Goal: Transaction & Acquisition: Book appointment/travel/reservation

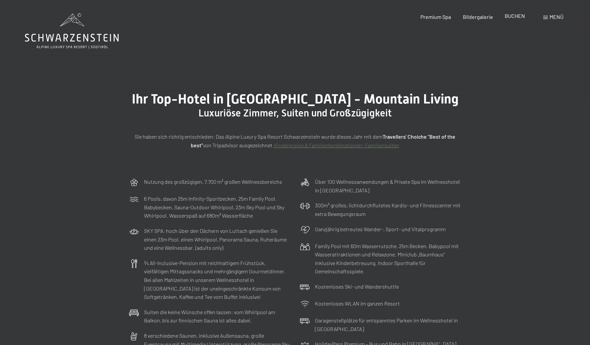
click at [505, 19] on span "BUCHEN" at bounding box center [515, 16] width 20 height 6
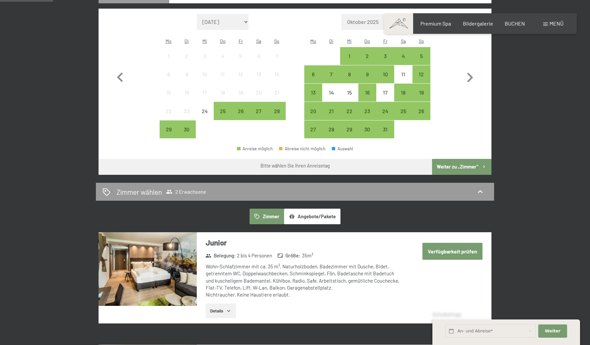
scroll to position [213, 0]
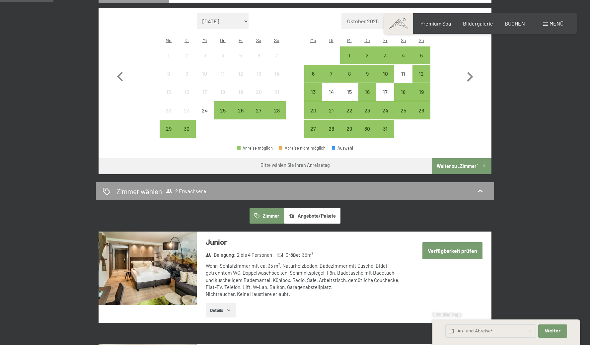
click at [314, 223] on button "Angebote/Pakete" at bounding box center [312, 215] width 56 height 15
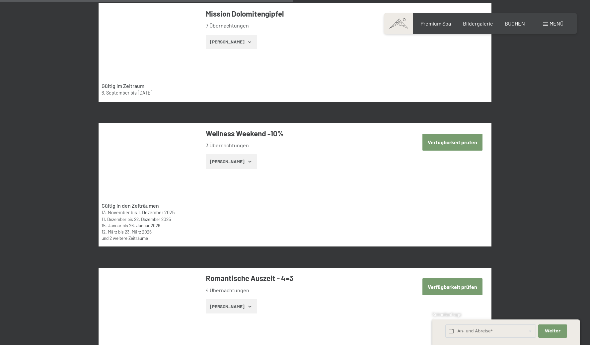
scroll to position [1426, 0]
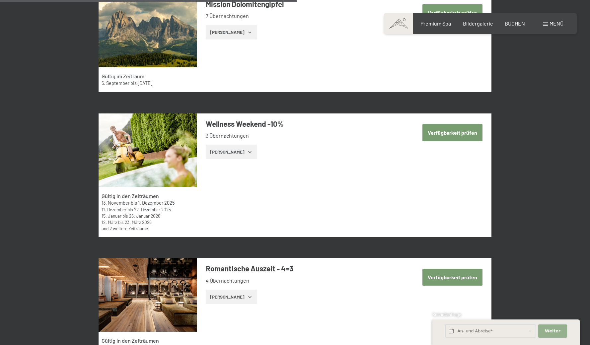
click at [545, 328] on span "Weiter" at bounding box center [553, 331] width 16 height 6
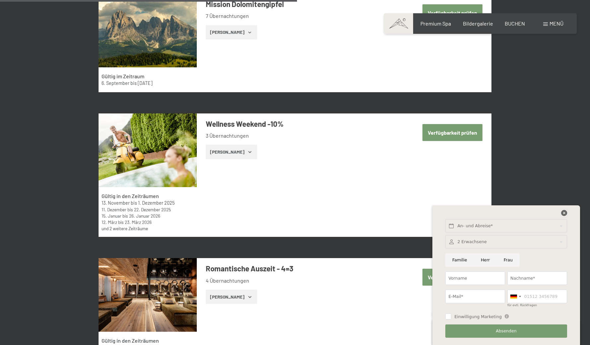
click at [561, 210] on icon at bounding box center [564, 213] width 6 height 6
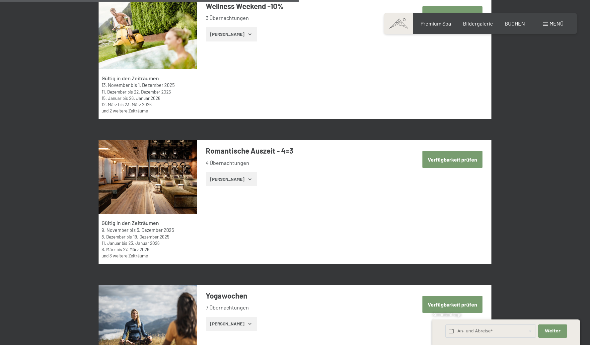
scroll to position [1623, 0]
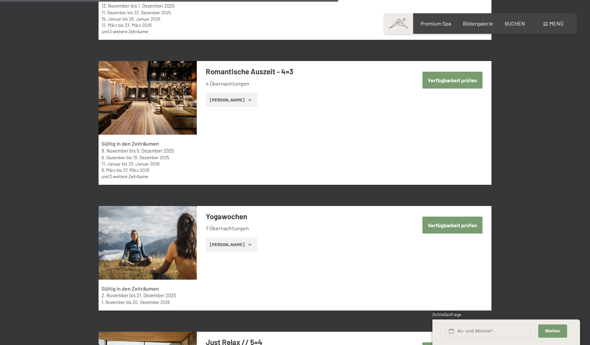
click at [225, 107] on button "Zeige Zimmer" at bounding box center [231, 100] width 51 height 15
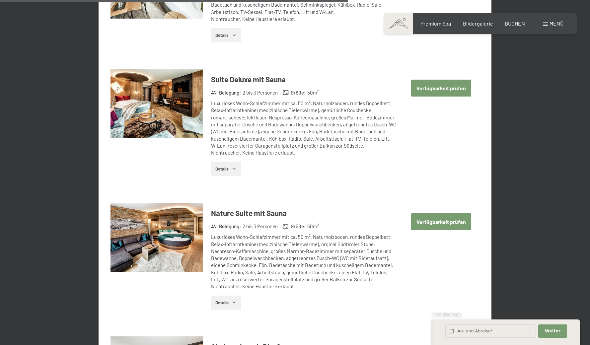
scroll to position [2595, 0]
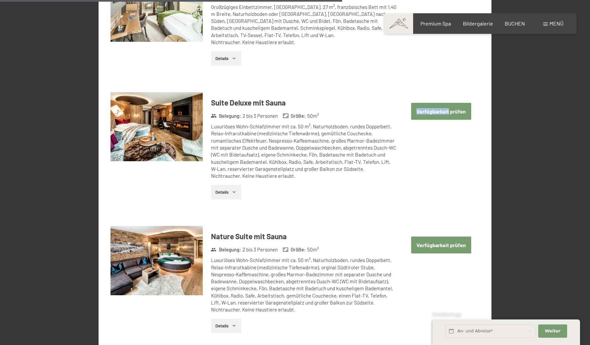
click at [460, 71] on div "Single Superior Belegung : 1 Person Größe : 30 m² Großzügiges Einbettzimmer, ca…" at bounding box center [294, 21] width 369 height 99
click at [435, 120] on button "Verfügbarkeit prüfen" at bounding box center [441, 111] width 60 height 17
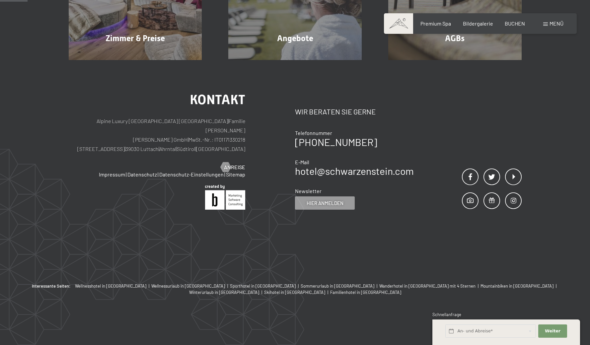
scroll to position [210, 0]
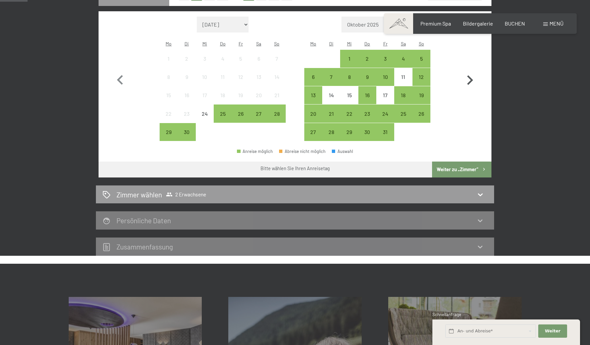
click at [470, 85] on icon "button" at bounding box center [470, 80] width 6 height 10
select select "2025-10-01"
select select "2025-11-01"
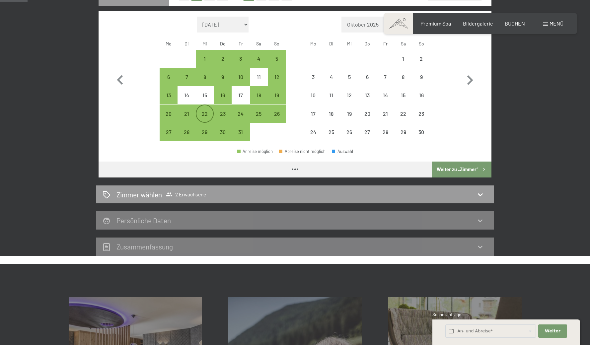
select select "2025-10-01"
select select "2025-11-01"
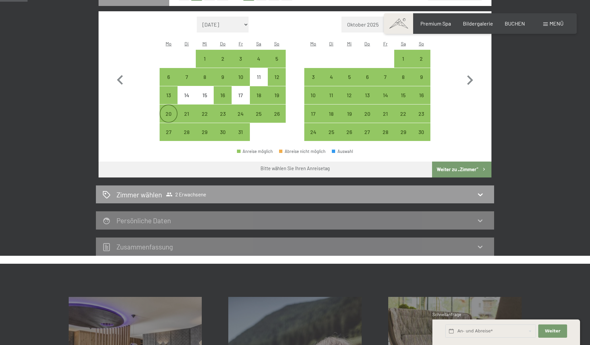
click at [171, 128] on div "20" at bounding box center [168, 119] width 17 height 17
select select "2025-10-01"
select select "2025-11-01"
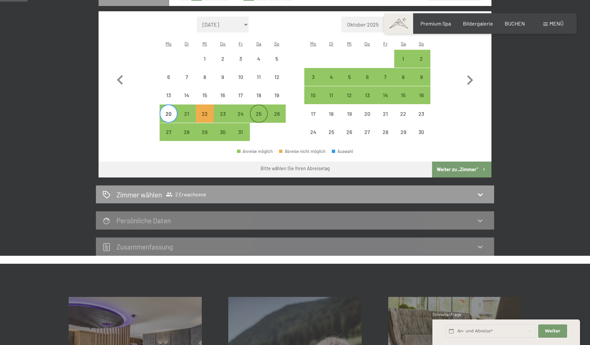
click at [253, 128] on div "25" at bounding box center [258, 119] width 17 height 17
select select "2025-10-01"
select select "2025-11-01"
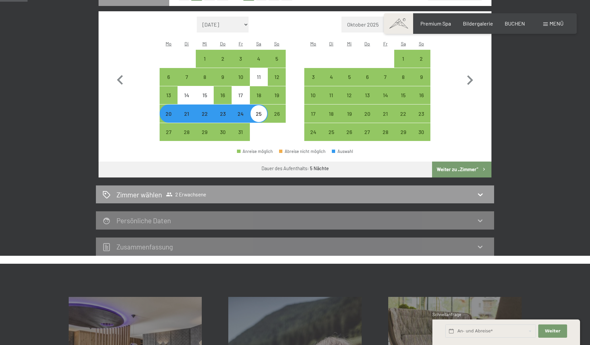
click at [455, 177] on button "Weiter zu „Zimmer“" at bounding box center [461, 170] width 59 height 16
select select "2025-10-01"
select select "2025-11-01"
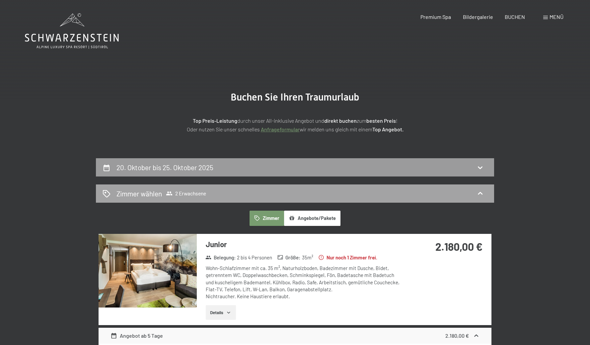
scroll to position [0, 0]
click at [271, 172] on div "20. Oktober bis 25. Oktober 2025" at bounding box center [295, 168] width 385 height 10
select select "2025-10-01"
select select "2025-11-01"
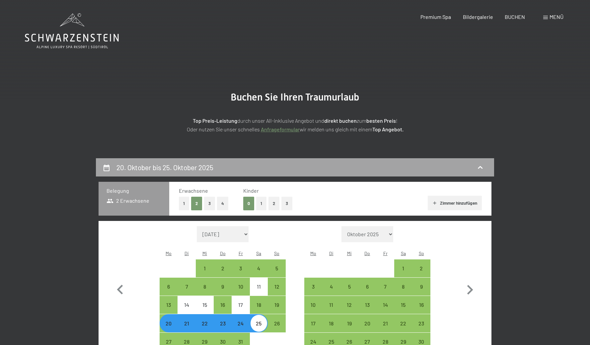
scroll to position [210, 0]
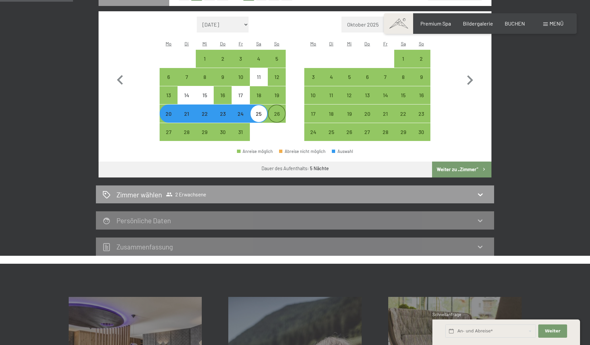
click at [276, 128] on div "26" at bounding box center [276, 119] width 17 height 17
select select "2025-10-01"
select select "2025-11-01"
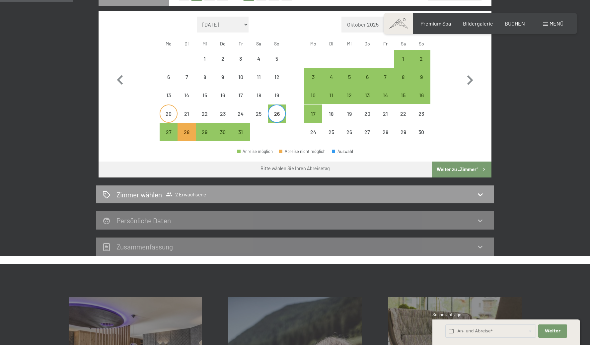
click at [168, 128] on div "20" at bounding box center [168, 119] width 17 height 17
select select "2025-10-01"
select select "2025-11-01"
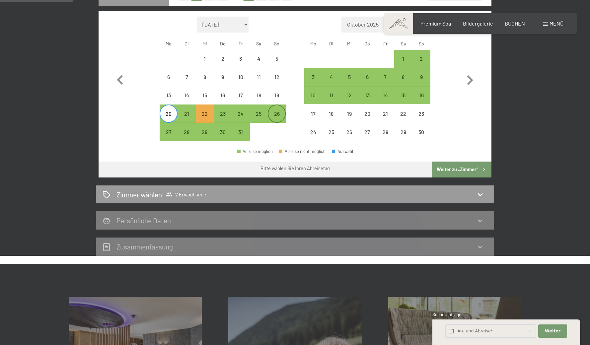
click at [271, 128] on div "26" at bounding box center [276, 119] width 17 height 17
select select "2025-10-01"
select select "2025-11-01"
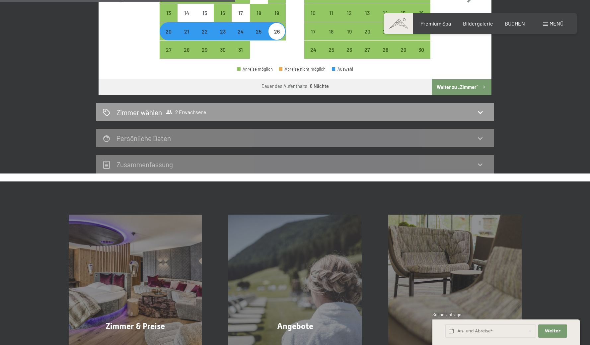
click at [476, 95] on button "Weiter zu „Zimmer“" at bounding box center [461, 87] width 59 height 16
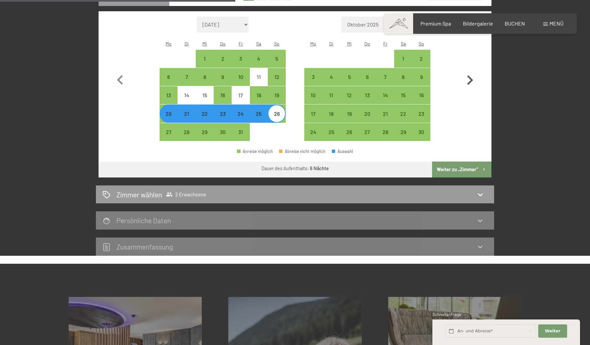
select select "2025-10-01"
select select "2025-11-01"
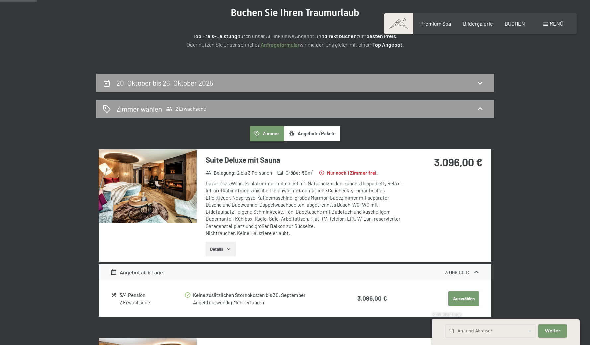
scroll to position [81, 0]
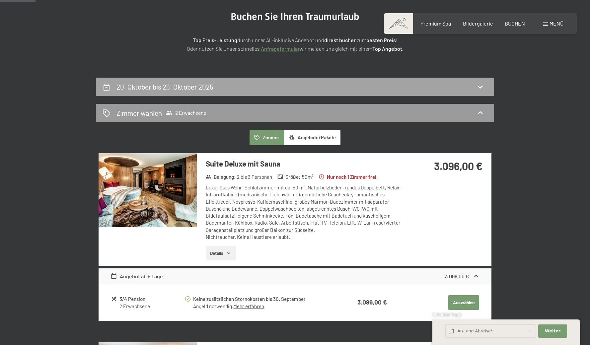
click at [314, 92] on div "20. Oktober bis 26. Oktober 2025" at bounding box center [295, 87] width 385 height 10
select select "2025-10-01"
select select "2025-11-01"
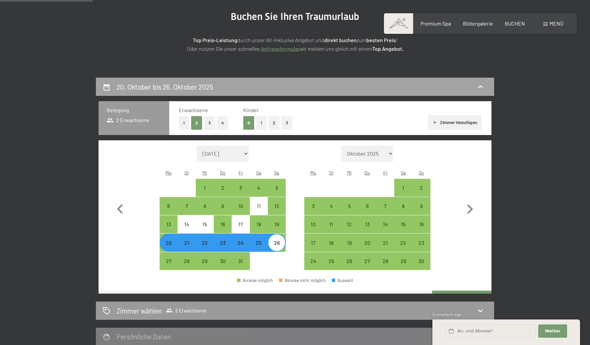
scroll to position [210, 0]
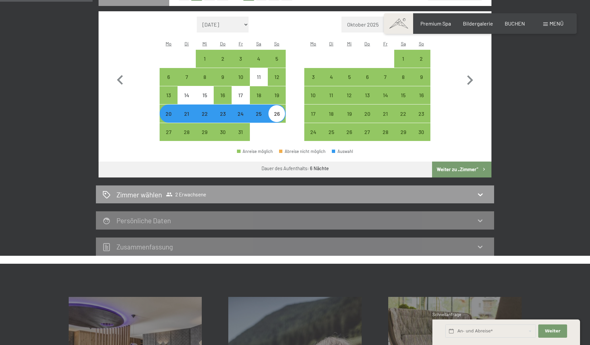
click at [167, 128] on div "20" at bounding box center [168, 119] width 17 height 17
select select "2025-10-01"
select select "2025-11-01"
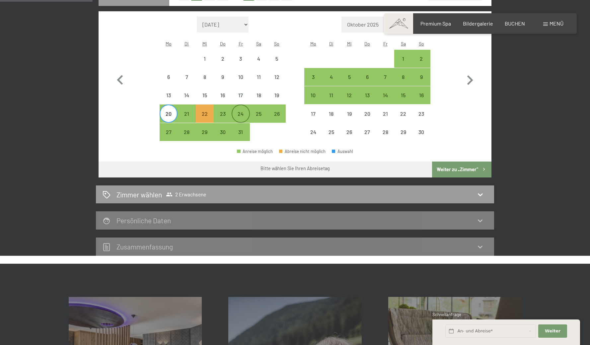
click at [244, 128] on div "24" at bounding box center [240, 119] width 17 height 17
select select "2025-10-01"
select select "2025-11-01"
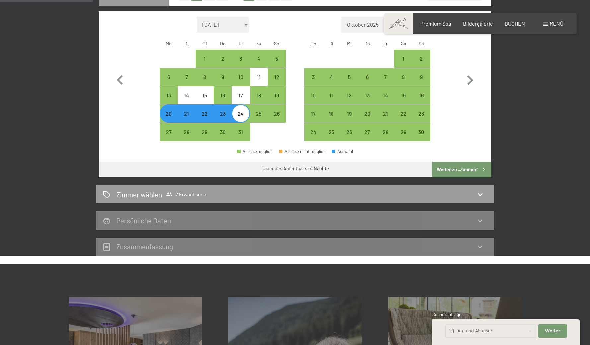
click at [445, 177] on button "Weiter zu „Zimmer“" at bounding box center [461, 170] width 59 height 16
select select "2025-10-01"
select select "2025-11-01"
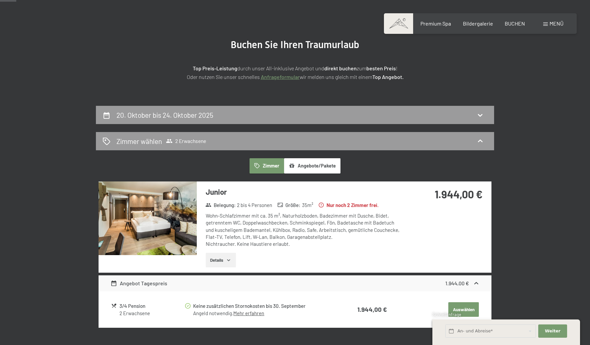
scroll to position [37, 0]
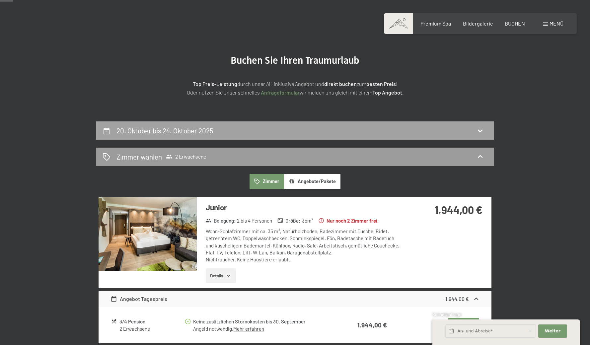
click at [259, 135] on div "20. Oktober bis 24. Oktober 2025" at bounding box center [295, 131] width 385 height 10
select select "2025-10-01"
select select "2025-11-01"
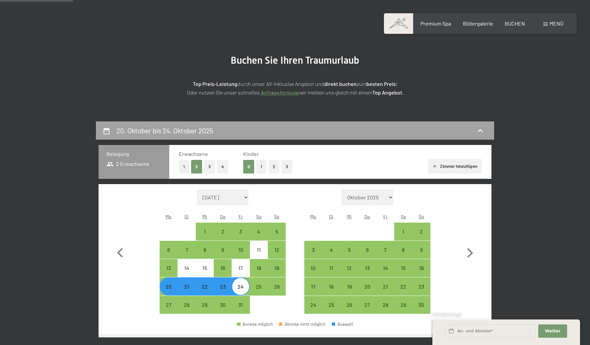
scroll to position [210, 0]
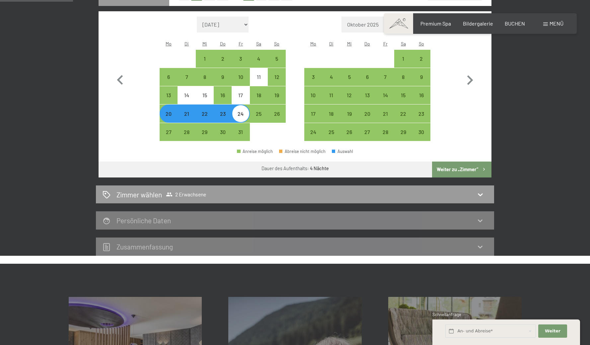
click at [172, 128] on div "20" at bounding box center [168, 119] width 17 height 17
select select "2025-10-01"
select select "2025-11-01"
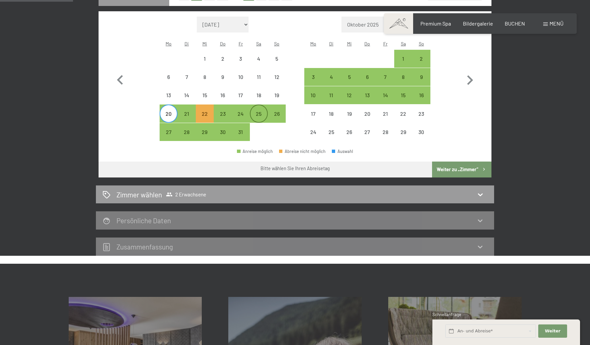
click at [256, 128] on div "25" at bounding box center [258, 119] width 17 height 17
select select "2025-10-01"
select select "2025-11-01"
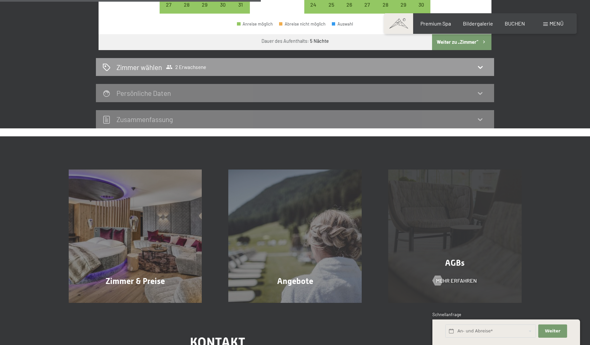
scroll to position [301, 0]
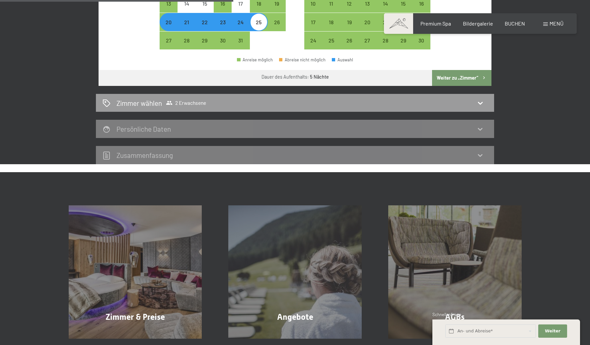
click at [455, 86] on button "Weiter zu „Zimmer“" at bounding box center [461, 78] width 59 height 16
select select "2025-10-01"
select select "2025-11-01"
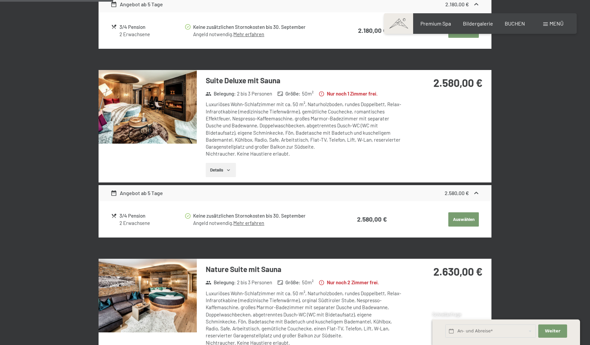
scroll to position [183, 0]
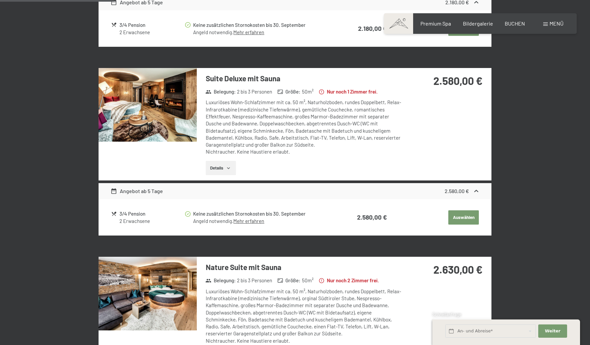
click at [460, 225] on button "Auswählen" at bounding box center [463, 217] width 31 height 15
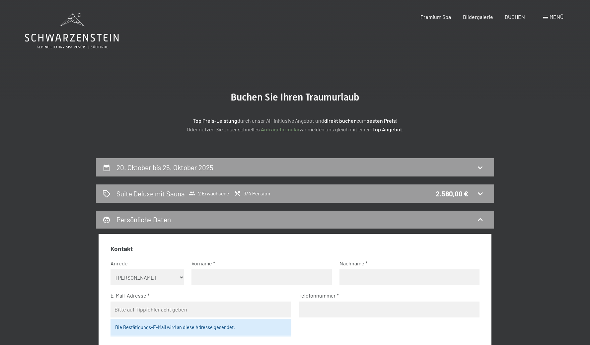
scroll to position [0, 0]
click at [305, 198] on div "Suite Deluxe mit Sauna 2 Erwachsene 3/4 Pension 2.580,00 €" at bounding box center [295, 194] width 385 height 10
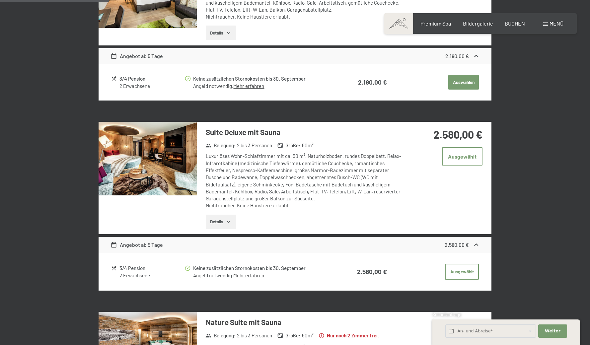
scroll to position [328, 0]
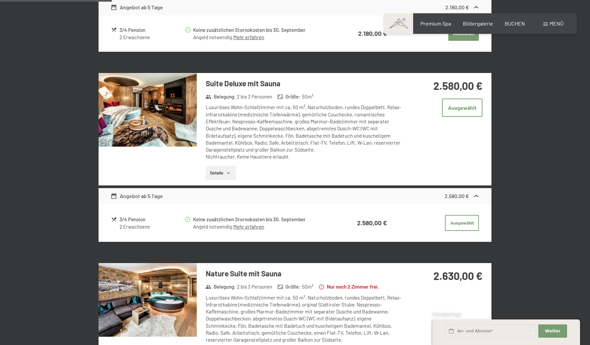
click at [220, 180] on button "Details" at bounding box center [221, 173] width 30 height 15
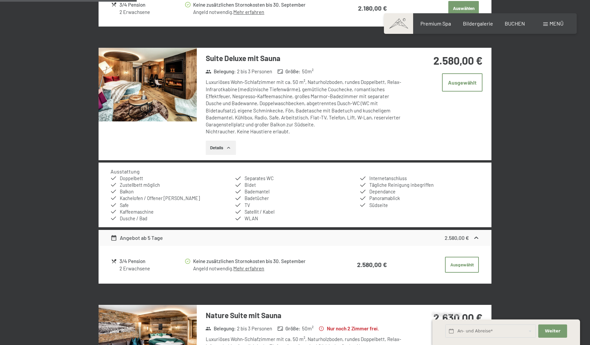
scroll to position [467, 0]
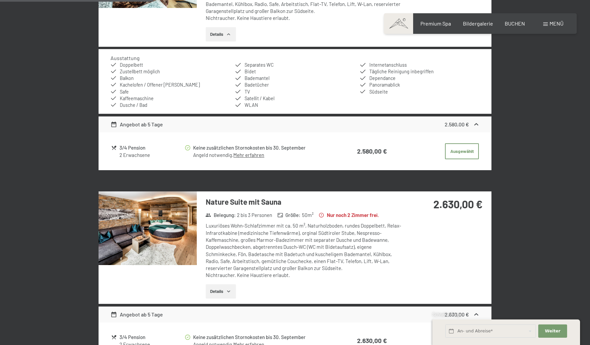
click at [0, 0] on div at bounding box center [0, 0] width 0 height 0
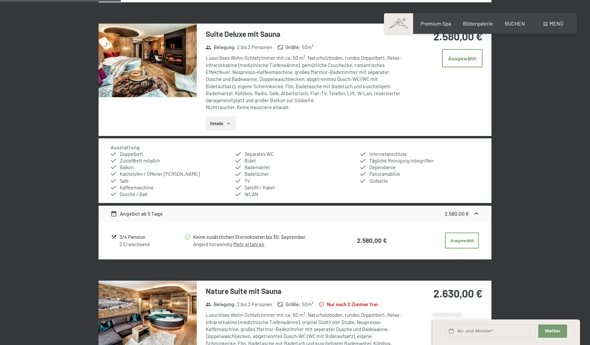
scroll to position [365, 0]
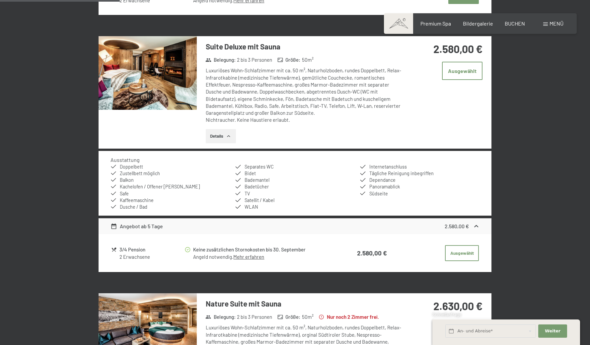
click at [397, 27] on div "Buchen Anfragen Premium Spa Bildergalerie BUCHEN Menü DE IT EN Gutschein Bilder…" at bounding box center [480, 23] width 166 height 7
drag, startPoint x: 205, startPoint y: 94, endPoint x: 282, endPoint y: 94, distance: 77.0
click at [282, 94] on div "Suite Deluxe mit Sauna Belegung : 2 bis 3 Personen Größe : 50 m² Luxuriöses Woh…" at bounding box center [300, 92] width 206 height 112
copy h3 "Suite Deluxe mit Sauna"
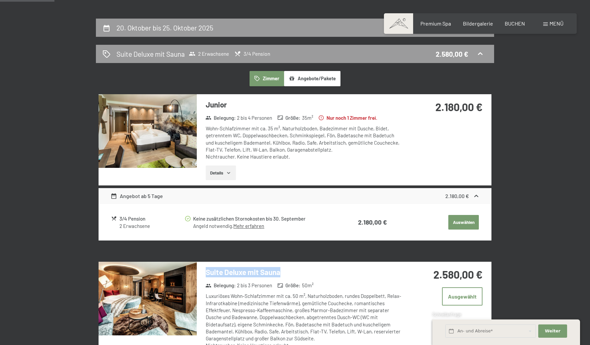
scroll to position [133, 0]
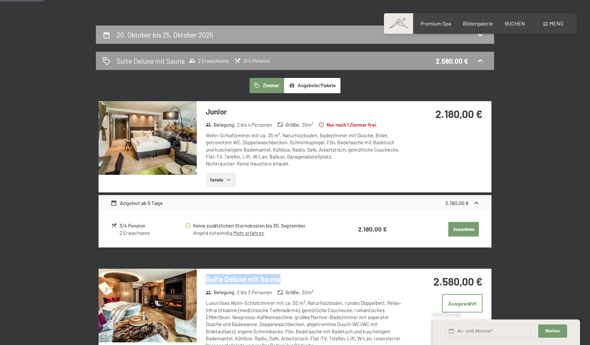
click at [232, 39] on div "20. Oktober bis 25. Oktober 2025" at bounding box center [295, 35] width 385 height 10
select select "2025-10-01"
select select "2025-11-01"
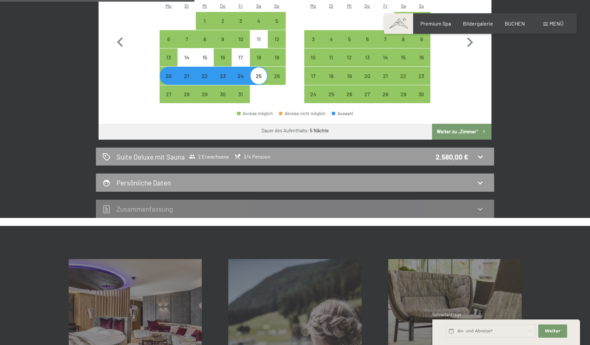
scroll to position [257, 0]
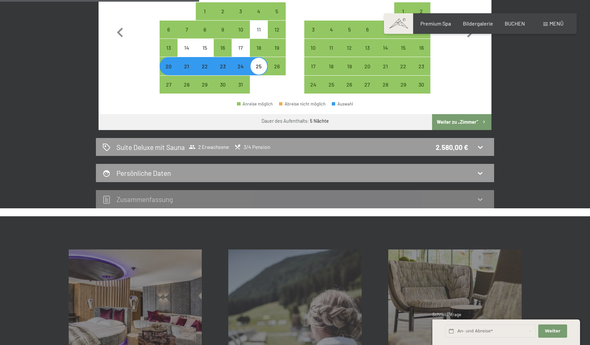
click at [462, 130] on button "Weiter zu „Zimmer“" at bounding box center [461, 122] width 59 height 16
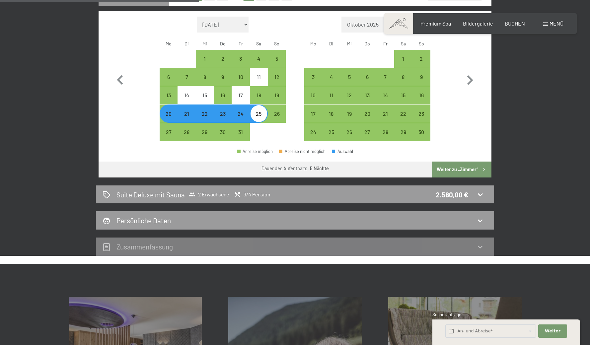
select select "2025-10-01"
select select "2025-11-01"
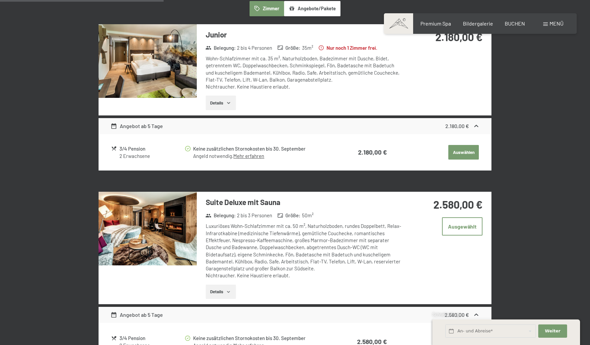
click at [178, 265] on img at bounding box center [148, 229] width 98 height 74
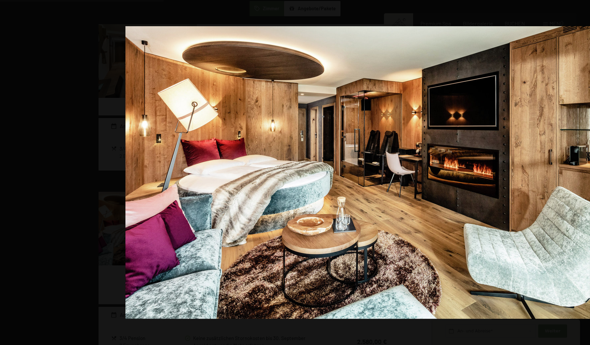
click at [329, 174] on img at bounding box center [357, 172] width 464 height 293
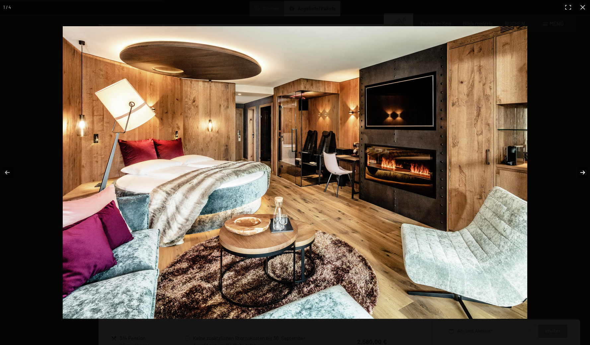
click at [581, 171] on button "button" at bounding box center [578, 172] width 23 height 33
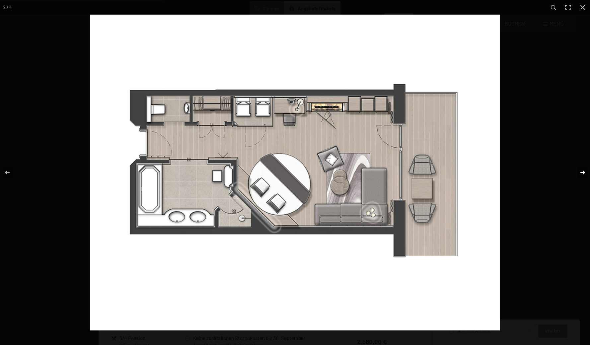
click at [581, 171] on button "button" at bounding box center [578, 172] width 23 height 33
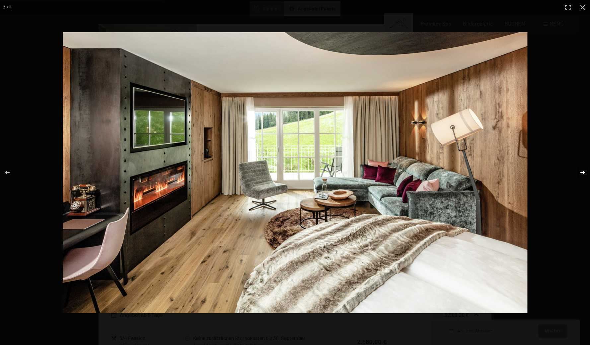
click at [581, 171] on button "button" at bounding box center [578, 172] width 23 height 33
